Goal: Complete application form

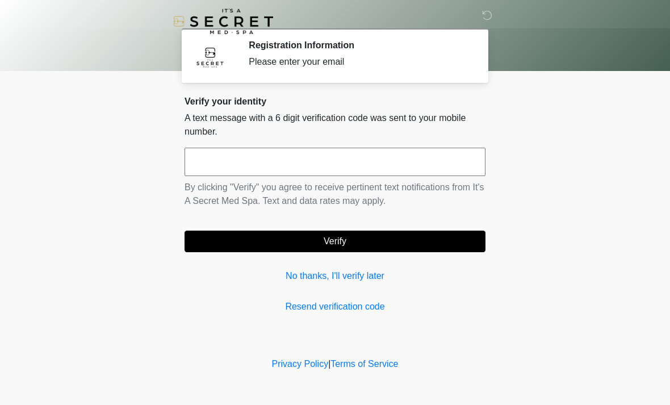
click at [334, 163] on input "text" at bounding box center [335, 162] width 301 height 28
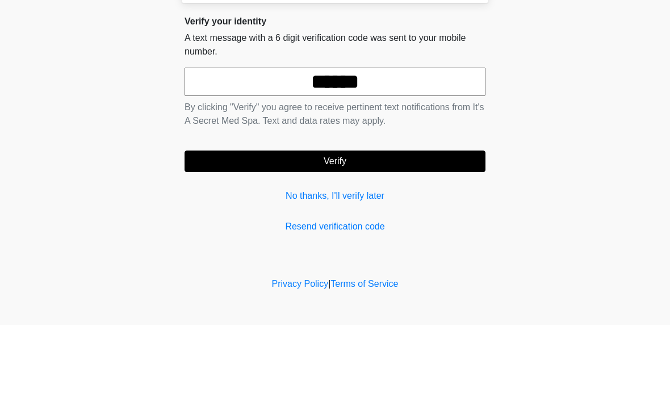
type input "******"
click at [349, 231] on button "Verify" at bounding box center [335, 242] width 301 height 22
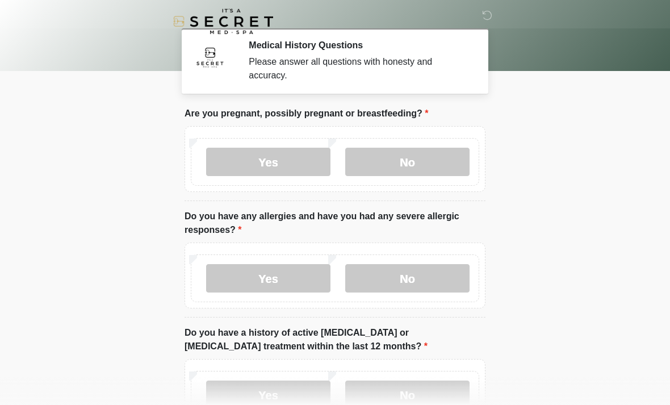
click at [433, 158] on label "No" at bounding box center [407, 162] width 124 height 28
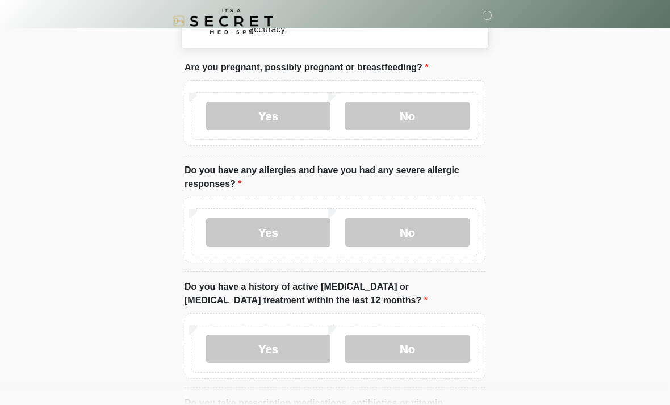
click at [429, 225] on label "No" at bounding box center [407, 233] width 124 height 28
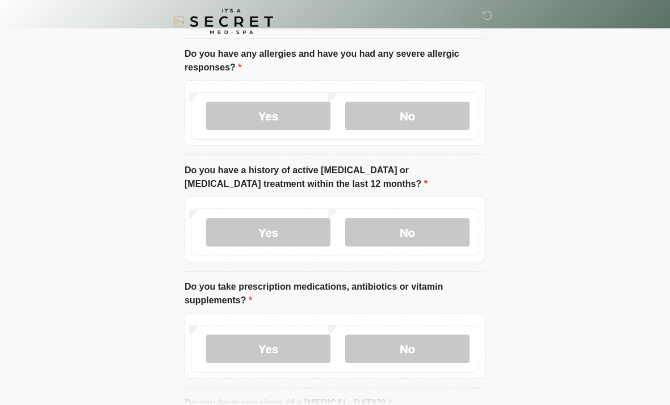
scroll to position [163, 0]
click at [432, 225] on label "No" at bounding box center [407, 231] width 124 height 28
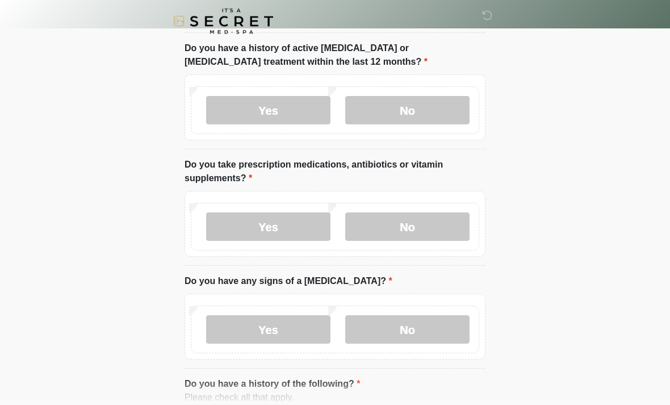
scroll to position [290, 0]
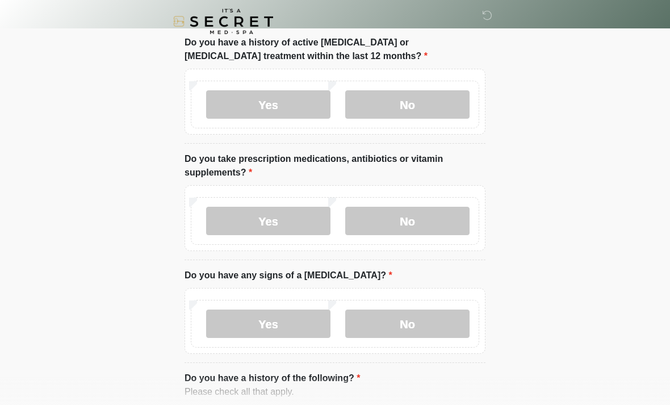
click at [430, 220] on label "No" at bounding box center [407, 221] width 124 height 28
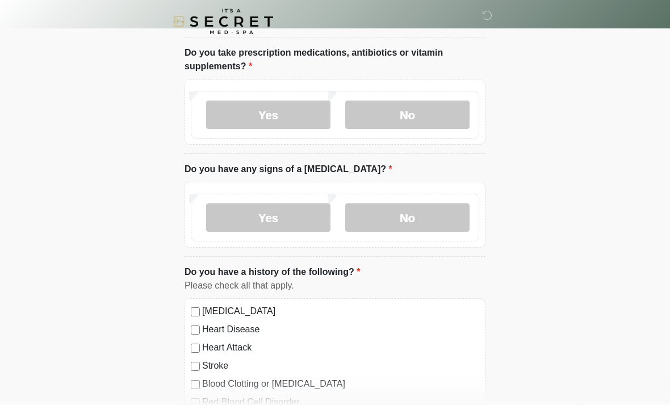
scroll to position [398, 0]
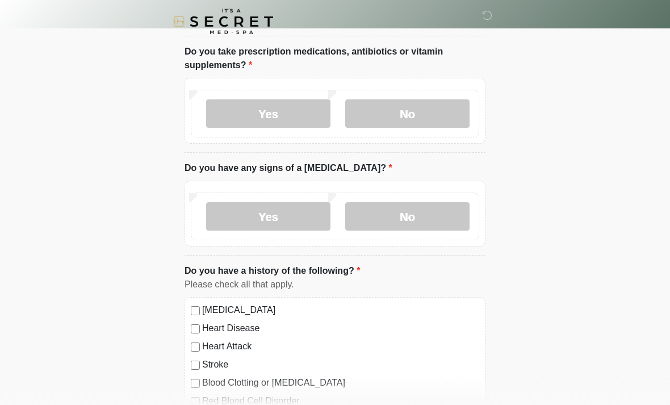
click at [437, 215] on label "No" at bounding box center [407, 216] width 124 height 28
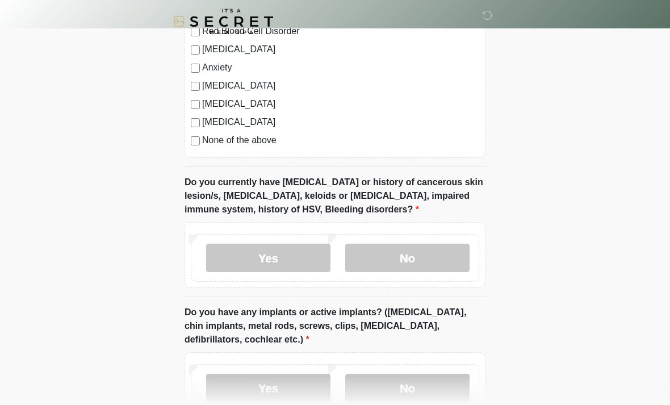
scroll to position [788, 0]
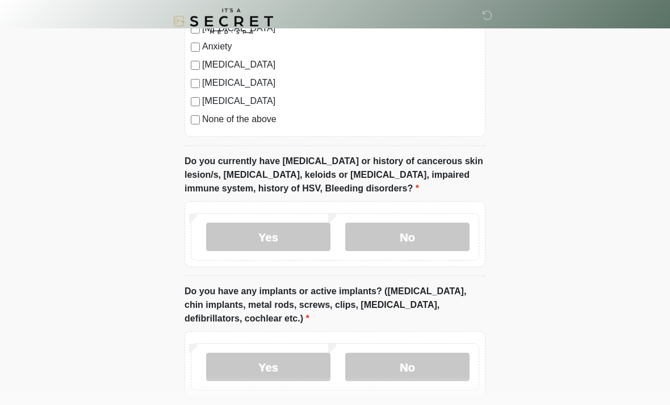
click at [441, 237] on label "No" at bounding box center [407, 237] width 124 height 28
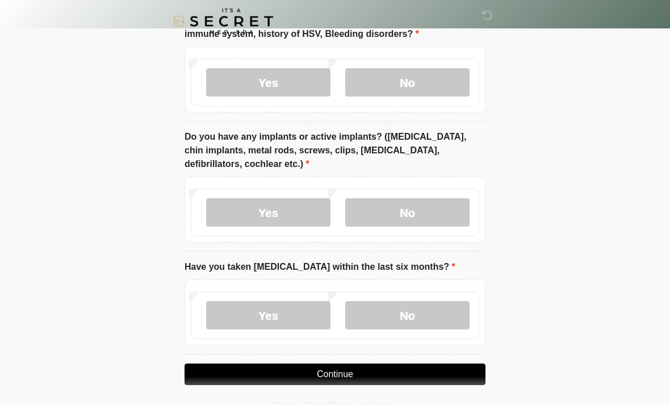
scroll to position [943, 0]
click at [442, 209] on label "No" at bounding box center [407, 212] width 124 height 28
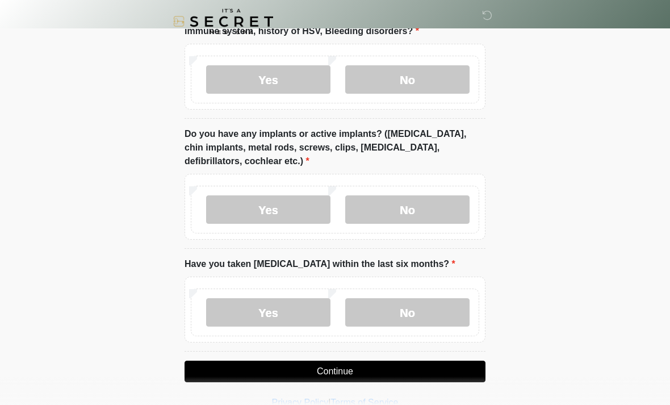
click at [419, 308] on label "No" at bounding box center [407, 312] width 124 height 28
click at [388, 366] on button "Continue" at bounding box center [335, 372] width 301 height 22
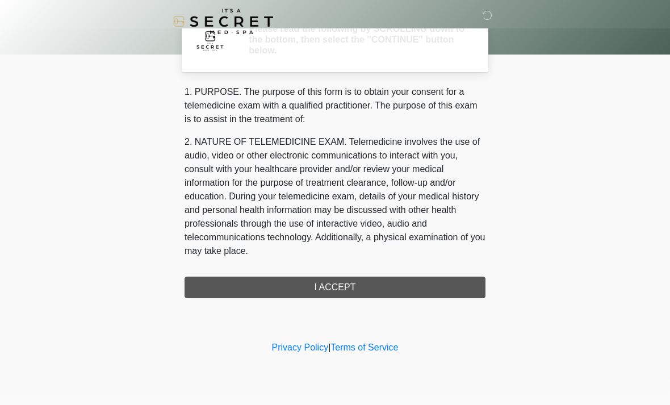
scroll to position [0, 0]
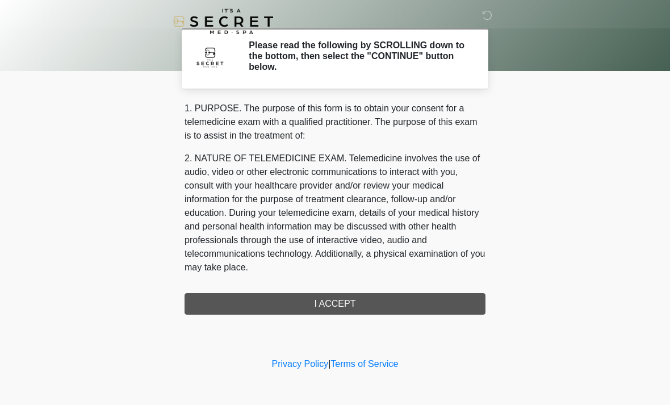
click at [362, 300] on div "1. PURPOSE. The purpose of this form is to obtain your consent for a telemedici…" at bounding box center [335, 208] width 301 height 213
click at [349, 303] on div "1. PURPOSE. The purpose of this form is to obtain your consent for a telemedici…" at bounding box center [335, 208] width 301 height 213
click at [346, 307] on div "1. PURPOSE. The purpose of this form is to obtain your consent for a telemedici…" at bounding box center [335, 208] width 301 height 213
click at [331, 310] on div "1. PURPOSE. The purpose of this form is to obtain your consent for a telemedici…" at bounding box center [335, 208] width 301 height 213
click at [343, 304] on div "1. PURPOSE. The purpose of this form is to obtain your consent for a telemedici…" at bounding box center [335, 208] width 301 height 213
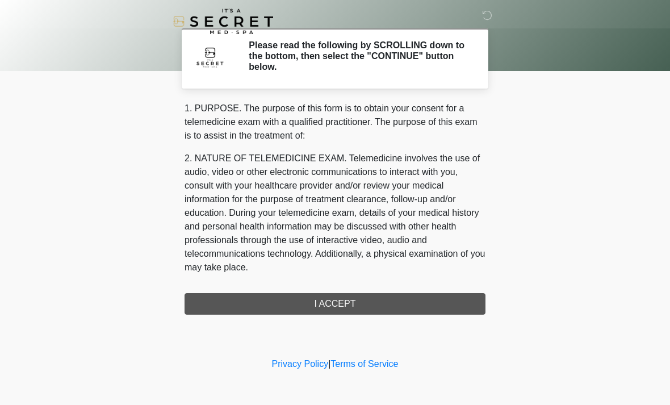
click at [351, 122] on p "1. PURPOSE. The purpose of this form is to obtain your consent for a telemedici…" at bounding box center [335, 122] width 301 height 41
click at [355, 196] on p "2. NATURE OF TELEMEDICINE EXAM. Telemedicine involves the use of audio, video o…" at bounding box center [335, 213] width 301 height 123
click at [330, 304] on div "1. PURPOSE. The purpose of this form is to obtain your consent for a telemedici…" at bounding box center [335, 208] width 301 height 213
click at [325, 316] on div "‎ ‎ Please read the following by SCROLLING down to the bottom, then select the …" at bounding box center [335, 177] width 341 height 332
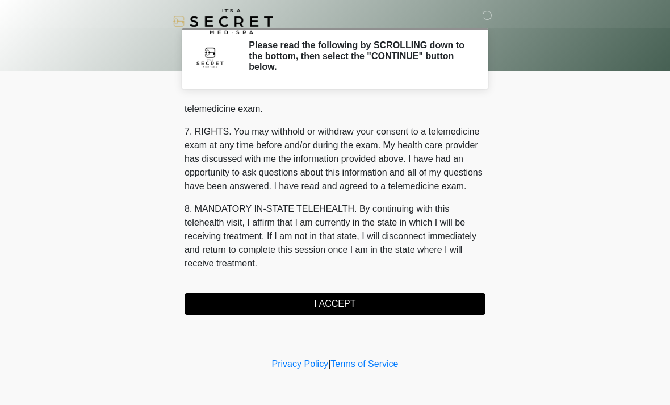
scroll to position [481, 0]
click at [350, 305] on button "I ACCEPT" at bounding box center [335, 304] width 301 height 22
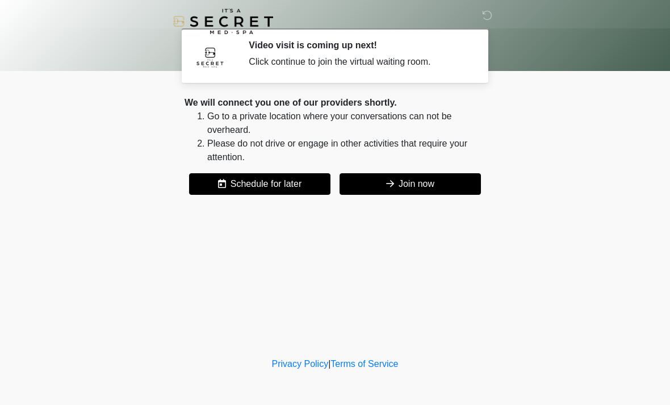
click at [444, 177] on button "Join now" at bounding box center [410, 184] width 141 height 22
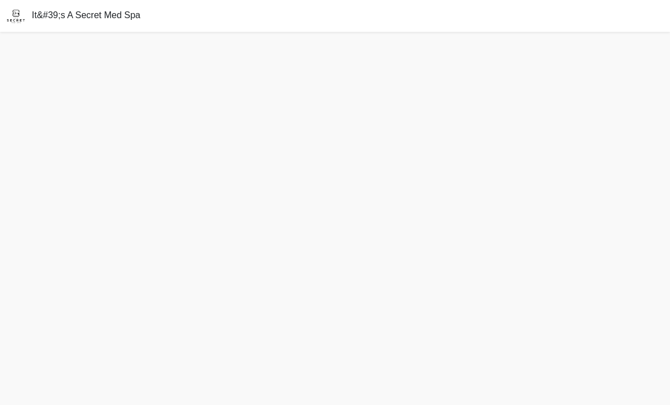
scroll to position [36, 0]
